Goal: Task Accomplishment & Management: Use online tool/utility

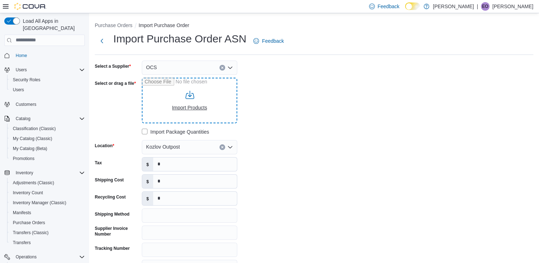
type input "**********"
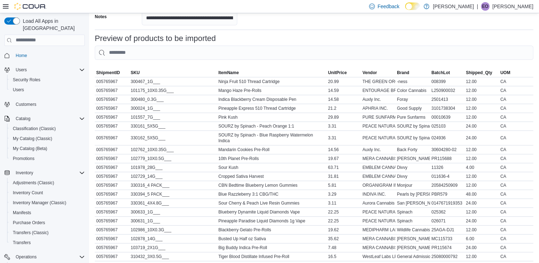
scroll to position [329, 0]
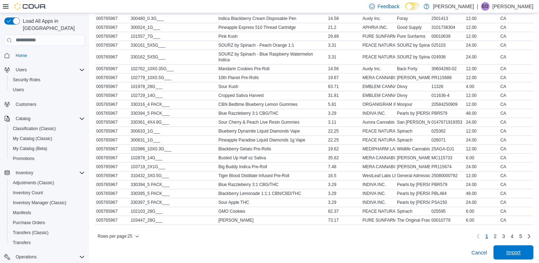
click at [509, 245] on span "Import" at bounding box center [513, 252] width 31 height 14
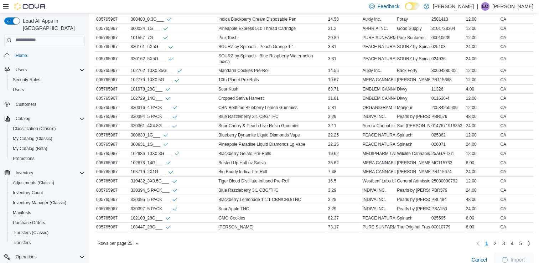
scroll to position [337, 0]
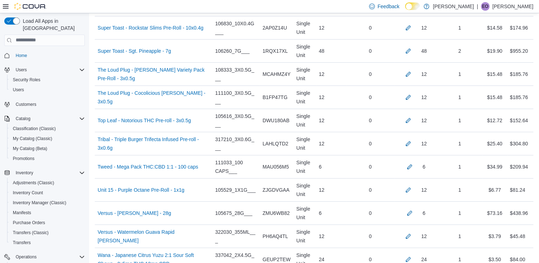
scroll to position [2705, 0]
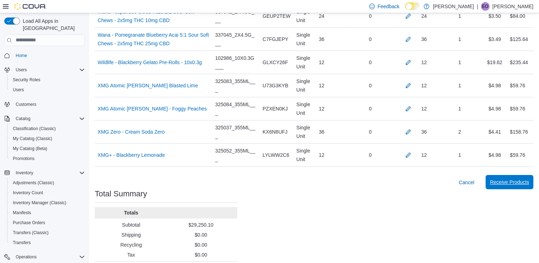
click at [515, 175] on span "Receive Products" at bounding box center [509, 182] width 39 height 14
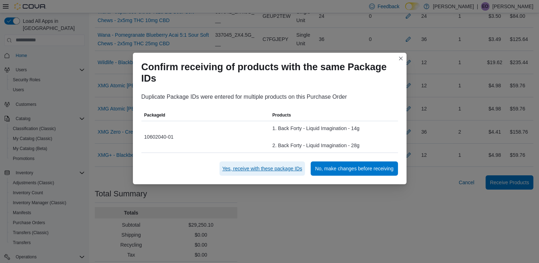
click at [267, 168] on span "Yes, receive with these package IDs" at bounding box center [262, 168] width 80 height 7
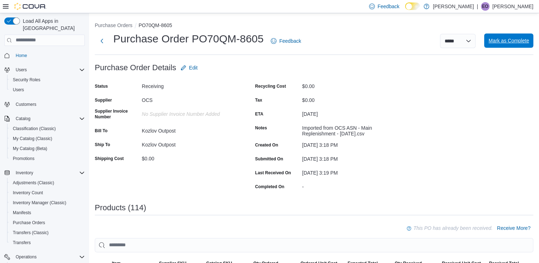
click at [507, 39] on span "Mark as Complete" at bounding box center [508, 40] width 41 height 7
